Goal: Information Seeking & Learning: Learn about a topic

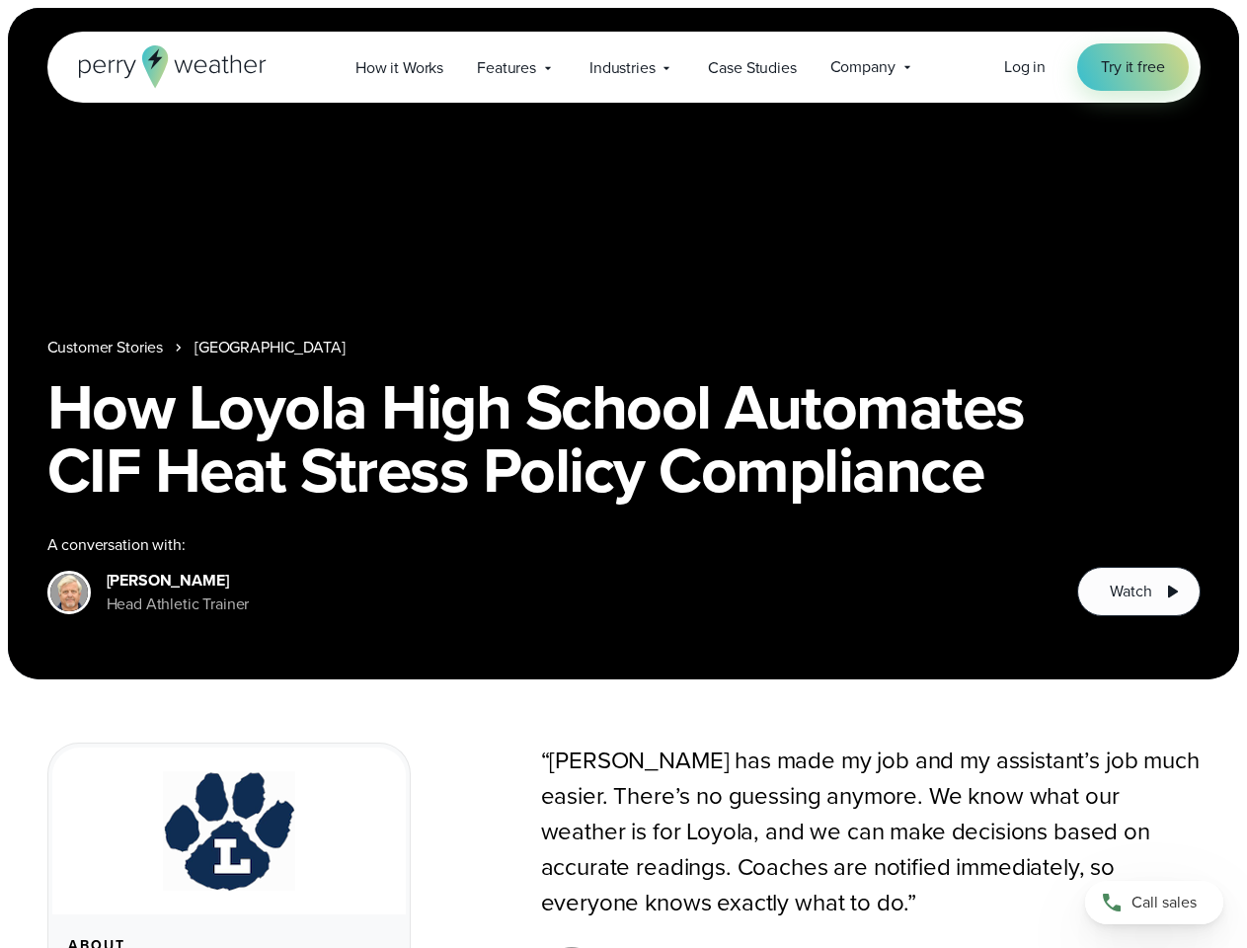
click at [623, 474] on h1 "How Loyola High School Automates CIF Heat Stress Policy Compliance" at bounding box center [624, 438] width 1154 height 126
click at [623, 67] on span "Industries" at bounding box center [622, 68] width 65 height 24
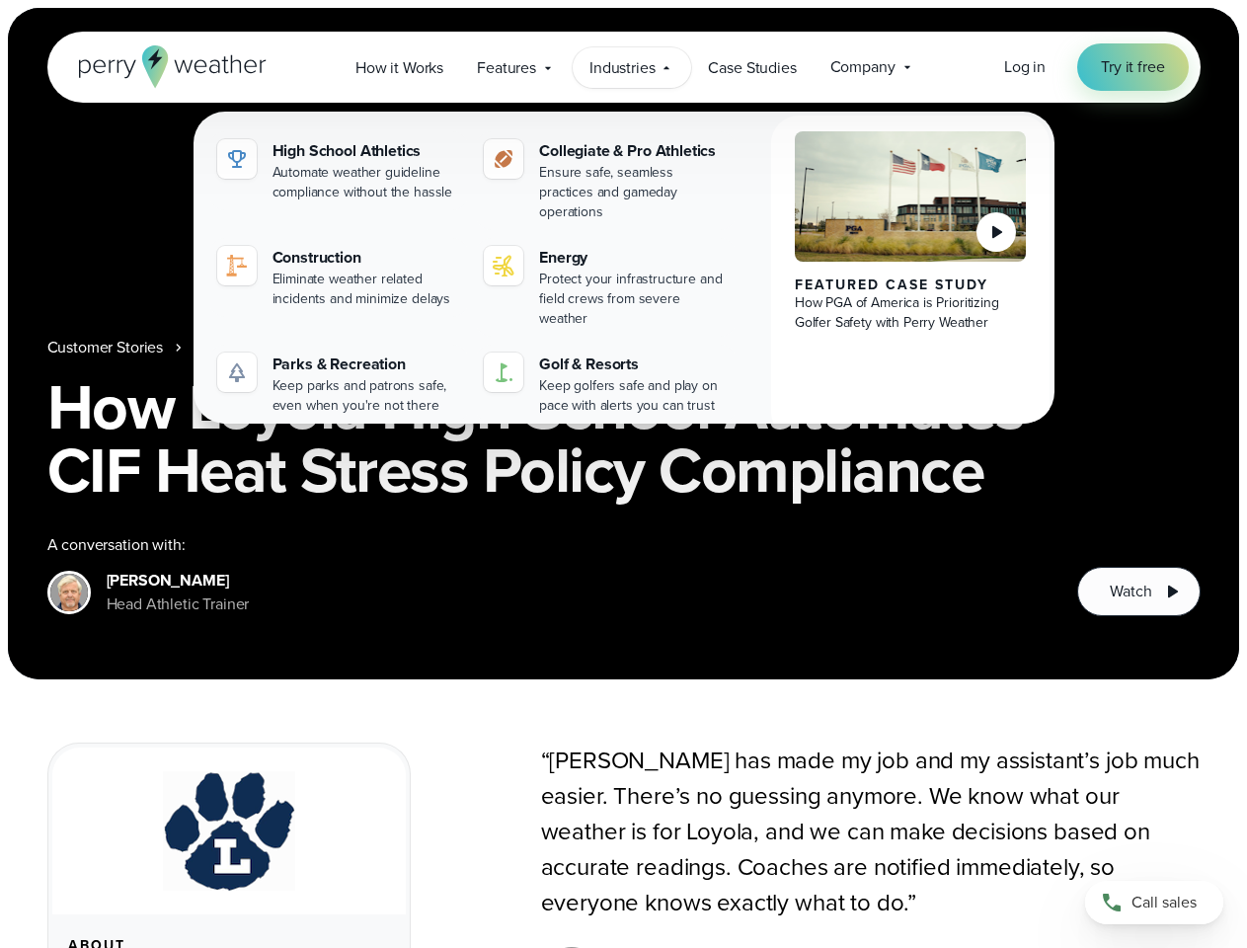
click at [623, 344] on nav "Customer Stories [GEOGRAPHIC_DATA]" at bounding box center [624, 348] width 1154 height 24
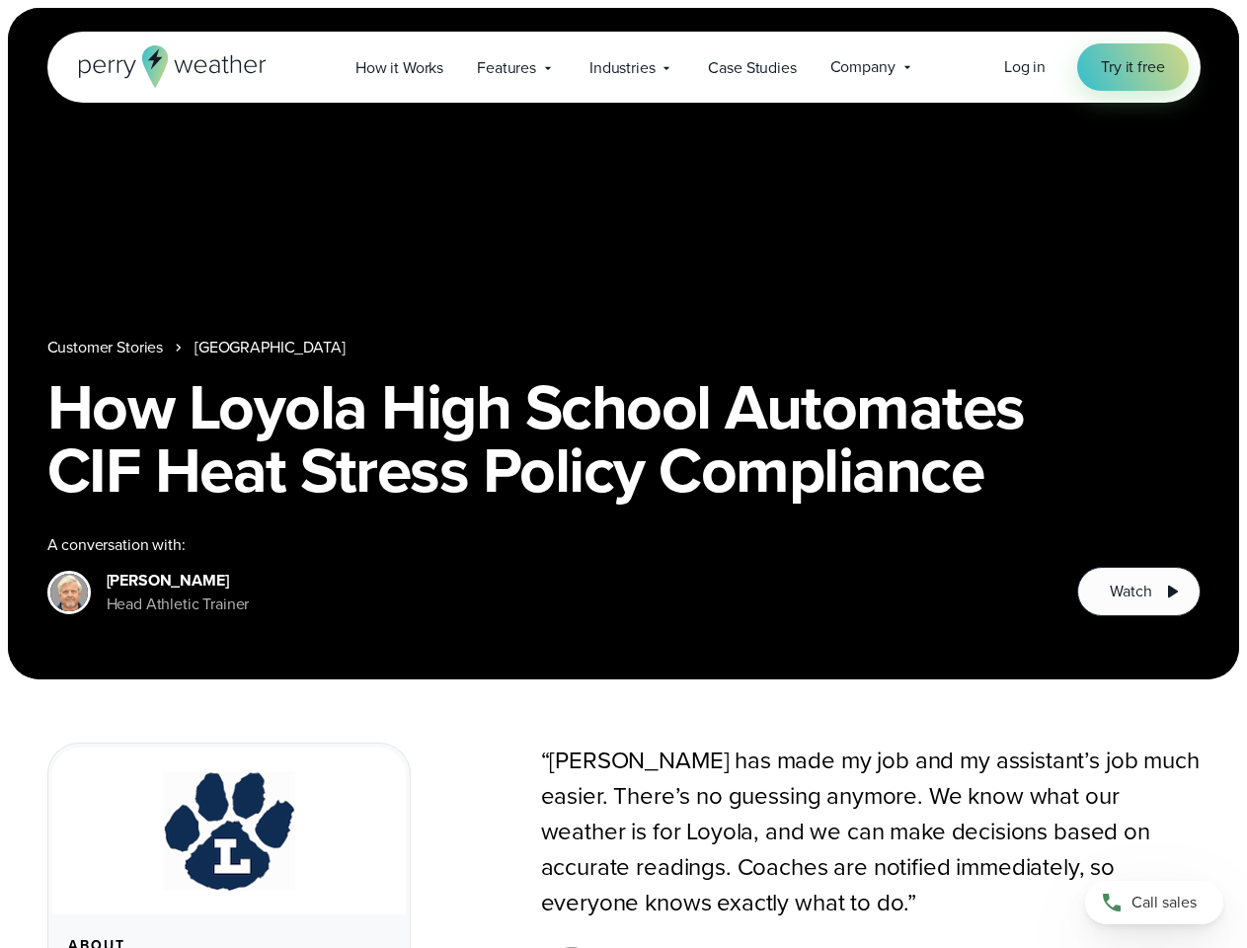
click at [261, 348] on link "[GEOGRAPHIC_DATA]" at bounding box center [270, 348] width 150 height 24
click at [1139, 592] on span "Watch" at bounding box center [1130, 592] width 41 height 24
